Goal: Information Seeking & Learning: Learn about a topic

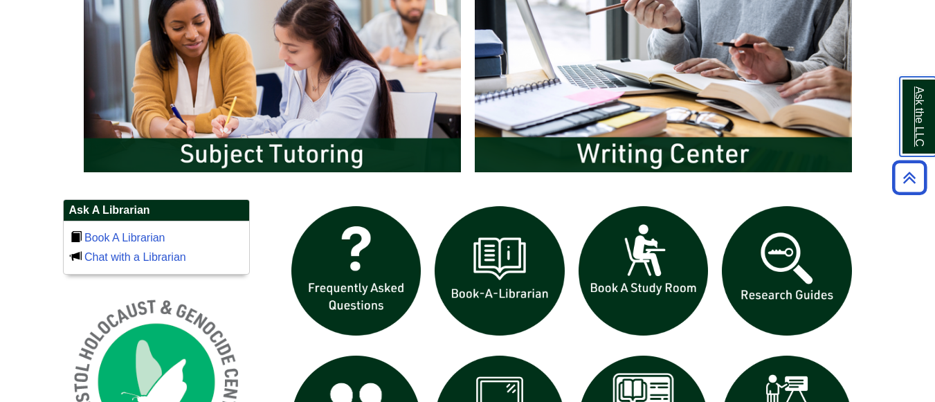
scroll to position [755, 0]
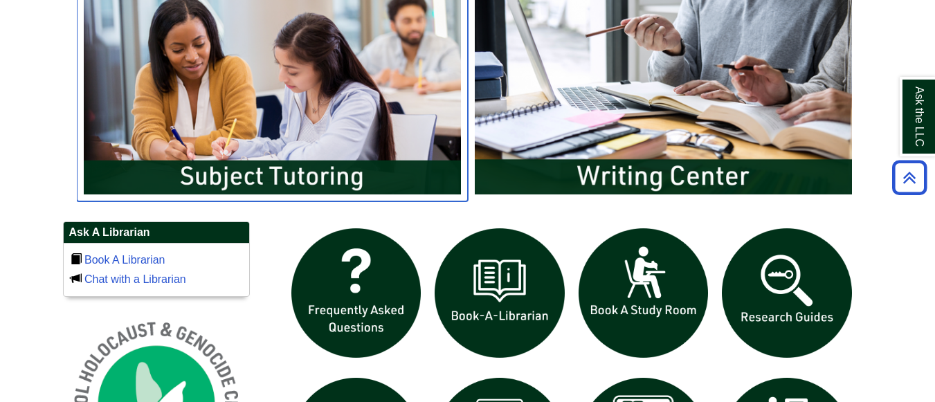
click at [287, 163] on img "slideshow" at bounding box center [272, 95] width 391 height 211
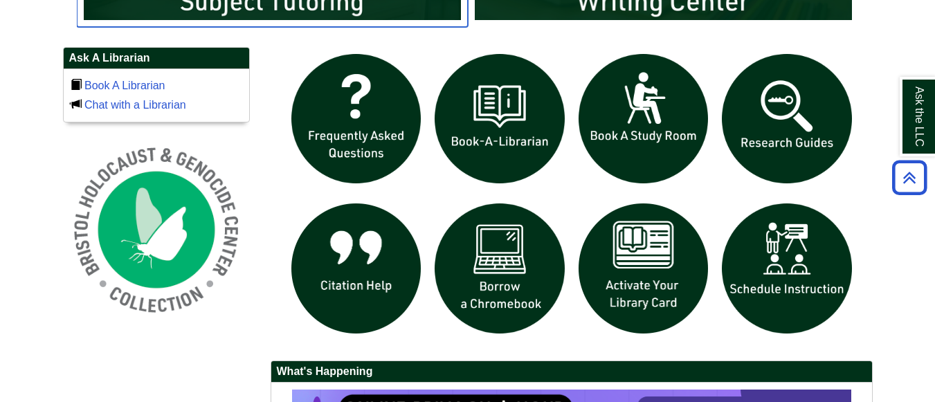
scroll to position [955, 0]
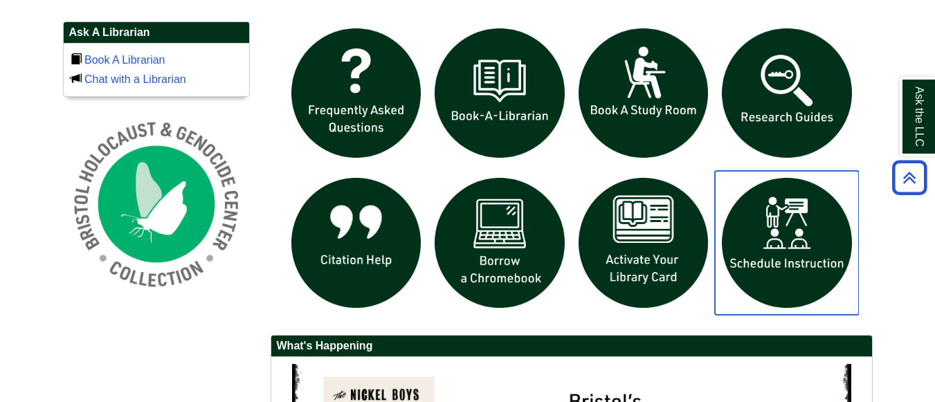
click at [784, 259] on img "slideshow" at bounding box center [787, 243] width 144 height 144
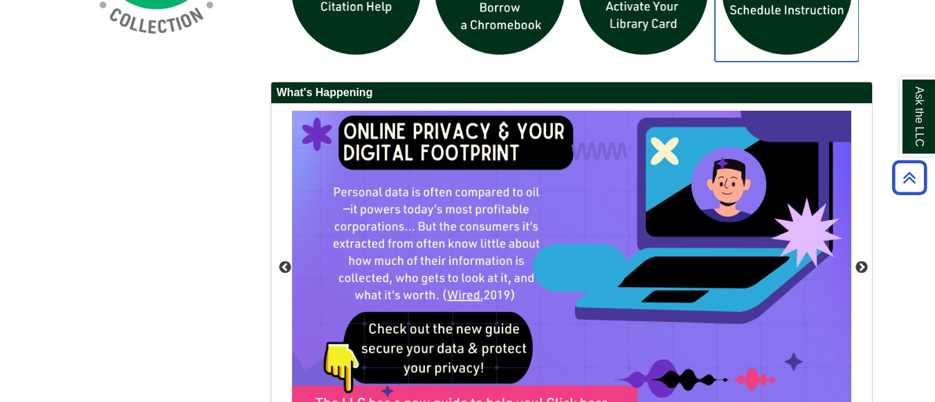
scroll to position [1260, 0]
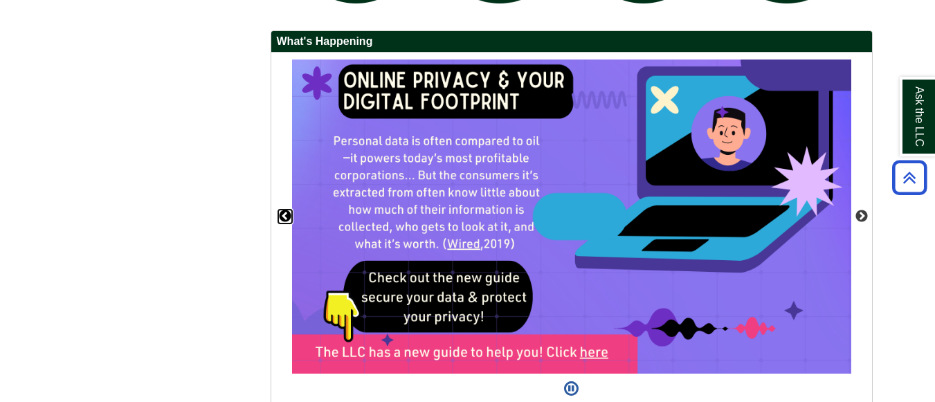
click at [280, 215] on button "Previous" at bounding box center [285, 217] width 14 height 14
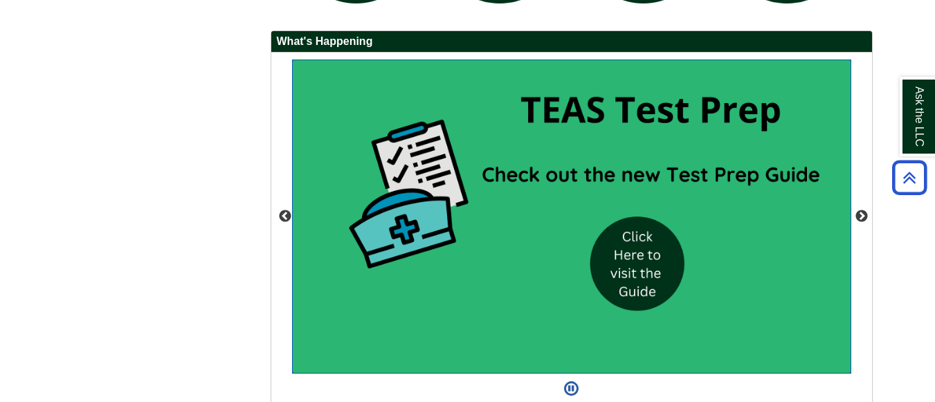
click at [652, 265] on img "slideshow" at bounding box center [571, 217] width 559 height 315
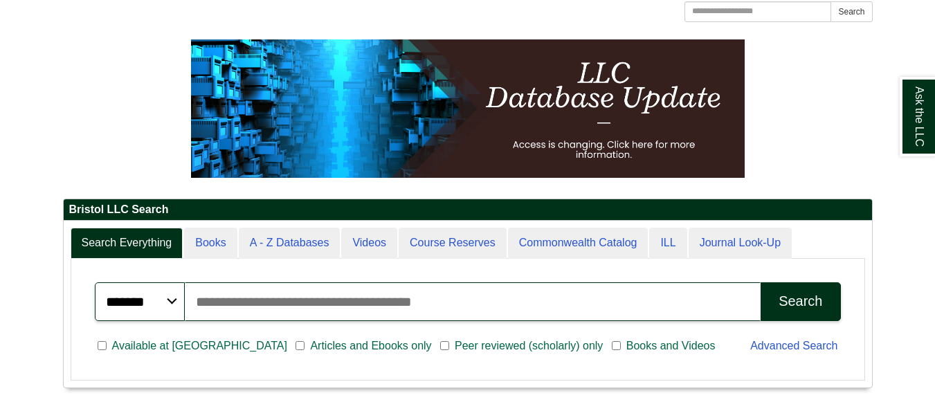
scroll to position [167, 809]
click at [282, 307] on input "Search articles, books, journals & more" at bounding box center [473, 302] width 577 height 39
type input "**********"
click at [809, 301] on div "Search" at bounding box center [801, 302] width 44 height 16
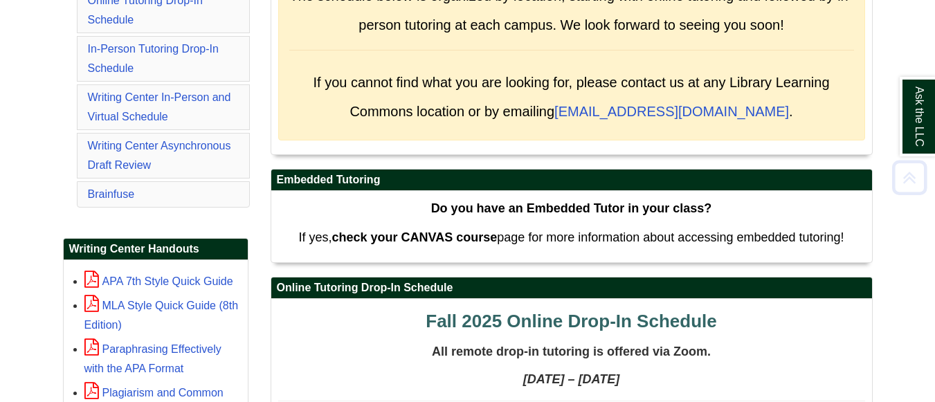
scroll to position [389, 0]
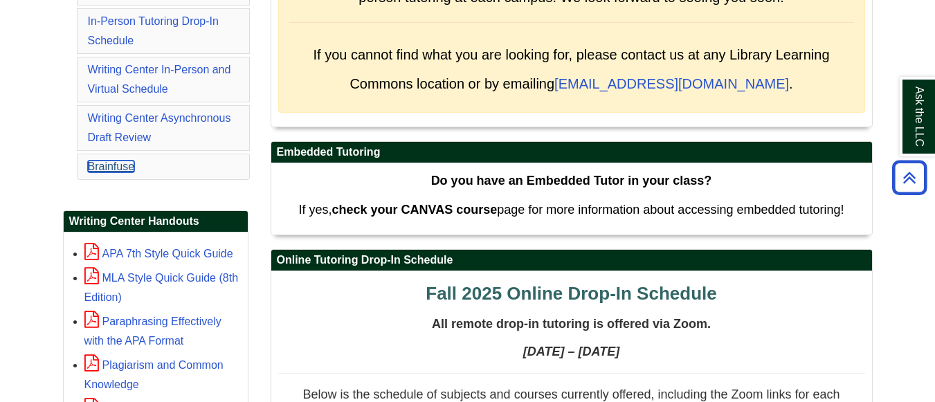
click at [116, 168] on link "Brainfuse" at bounding box center [111, 167] width 47 height 12
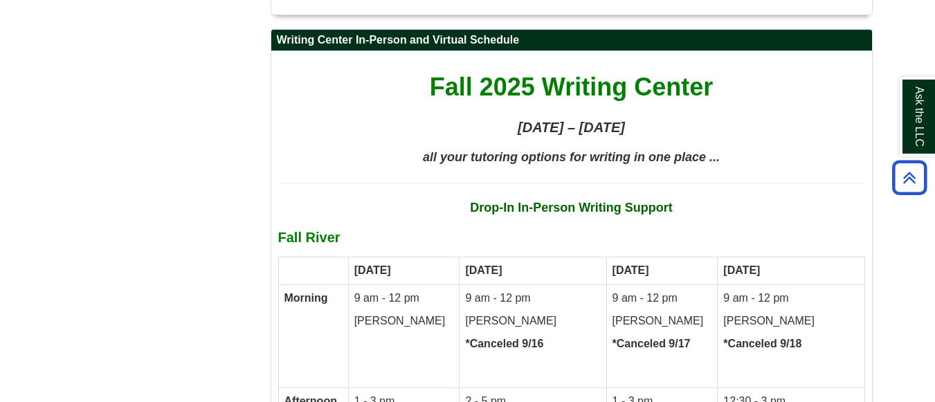
scroll to position [6449, 0]
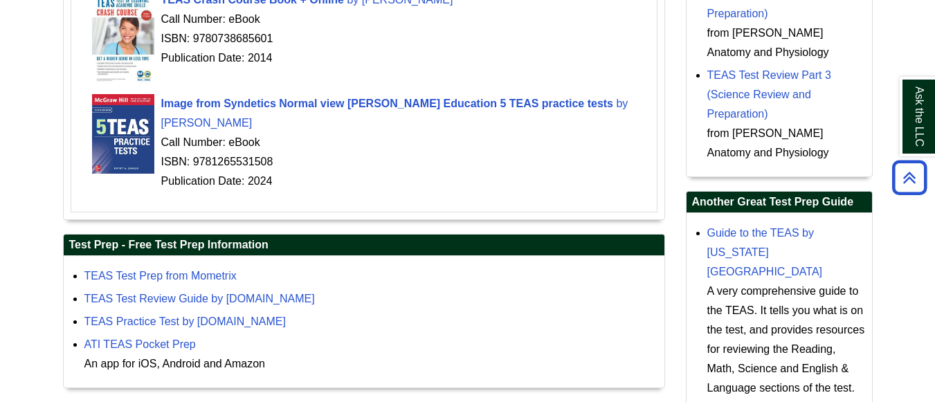
scroll to position [584, 0]
